Goal: Task Accomplishment & Management: Manage account settings

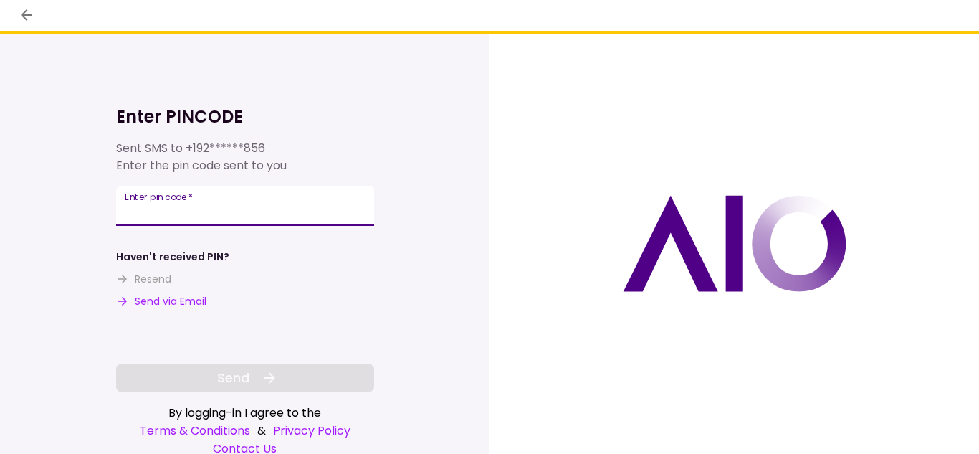
click at [340, 216] on input "Enter pin code   *" at bounding box center [245, 206] width 258 height 40
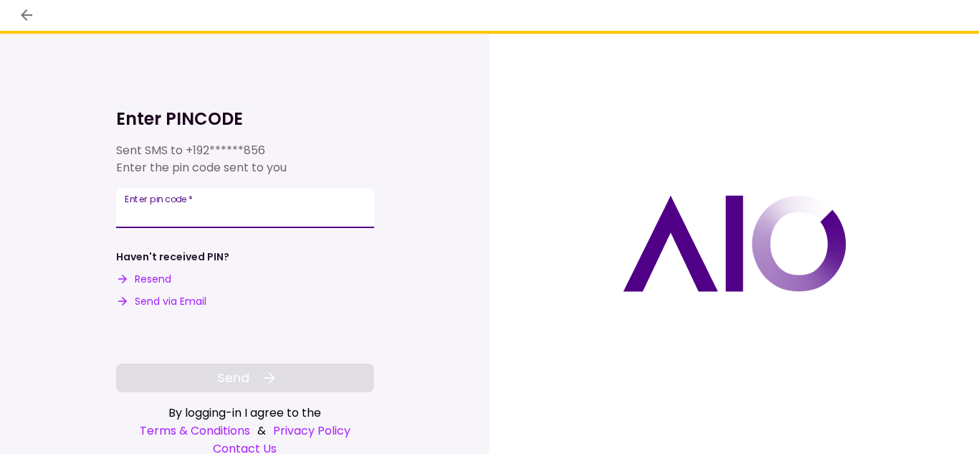
click at [296, 211] on input "Enter pin code   *" at bounding box center [245, 208] width 258 height 40
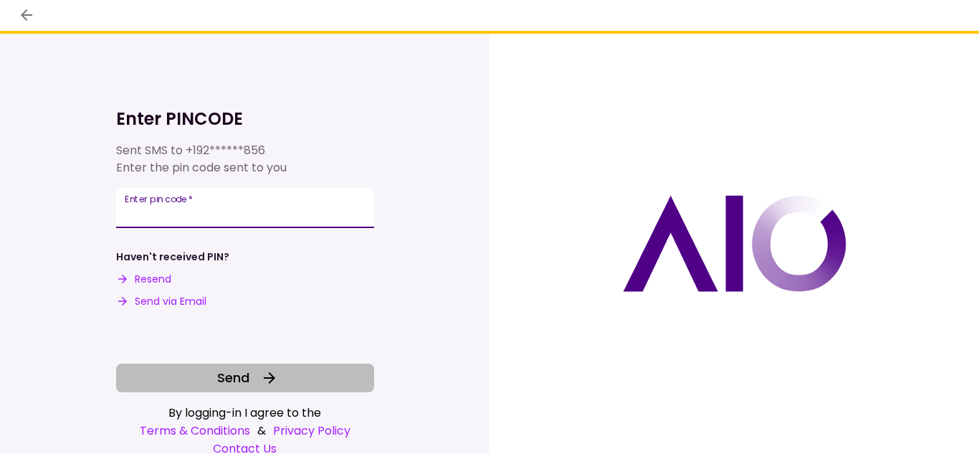
type input "******"
click at [285, 366] on button "Send" at bounding box center [245, 378] width 258 height 29
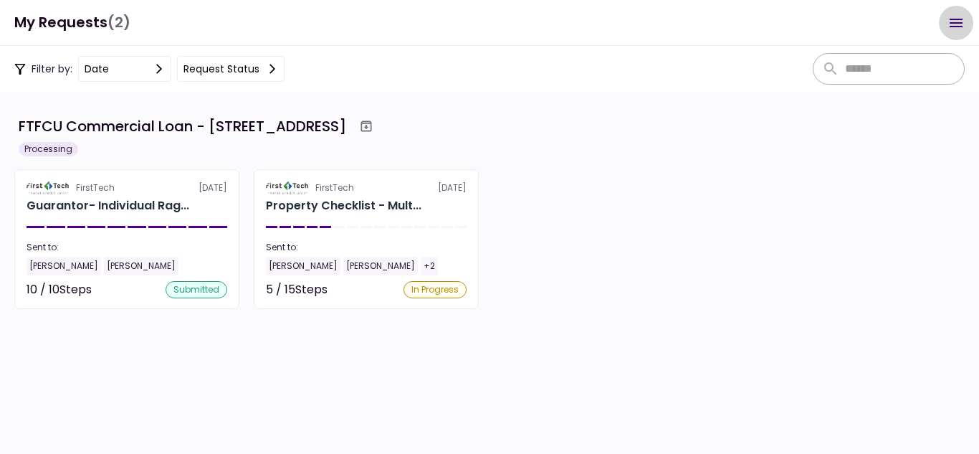
click at [952, 26] on icon "Open menu" at bounding box center [956, 23] width 13 height 9
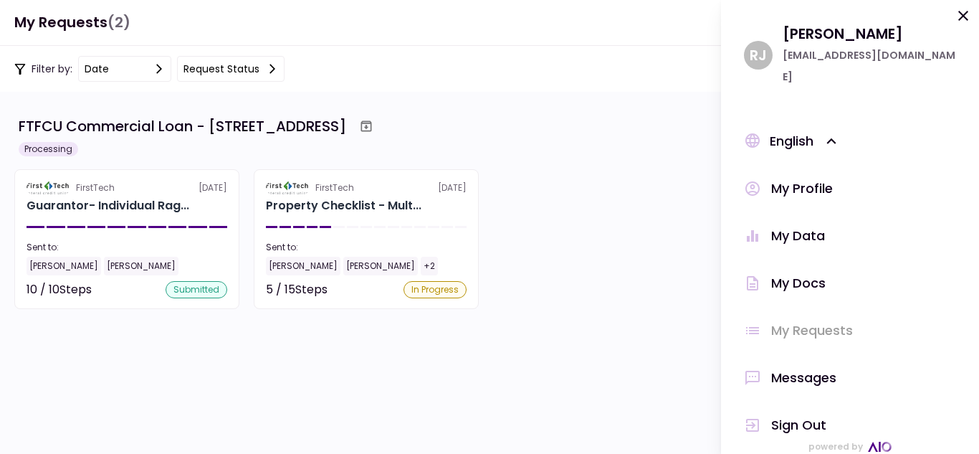
click at [793, 414] on div "Sign Out" at bounding box center [798, 425] width 55 height 22
